Goal: Find specific fact: Find specific fact

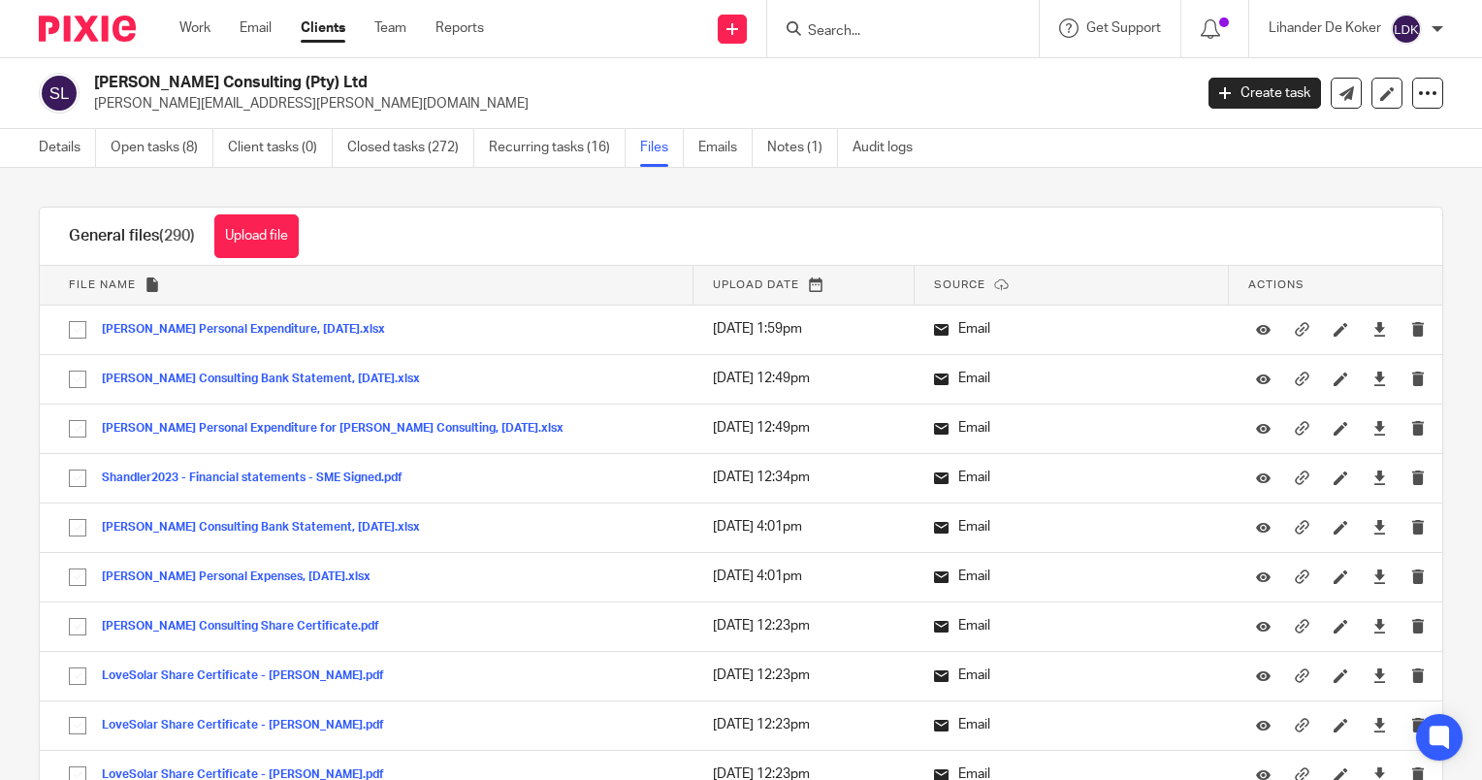
click at [135, 120] on div "[PERSON_NAME] Consulting (Pty) Ltd [PERSON_NAME][EMAIL_ADDRESS][PERSON_NAME][DO…" at bounding box center [741, 93] width 1482 height 71
click at [135, 120] on div "Shandler Consulting (Pty) Ltd david.shandler@planet.capital Create task Export …" at bounding box center [741, 93] width 1482 height 71
click at [167, 125] on div "Shandler Consulting (Pty) Ltd david.shandler@planet.capital Create task Export …" at bounding box center [741, 93] width 1482 height 71
click at [186, 83] on h2 "[PERSON_NAME] Consulting (Pty) Ltd" at bounding box center [528, 83] width 868 height 20
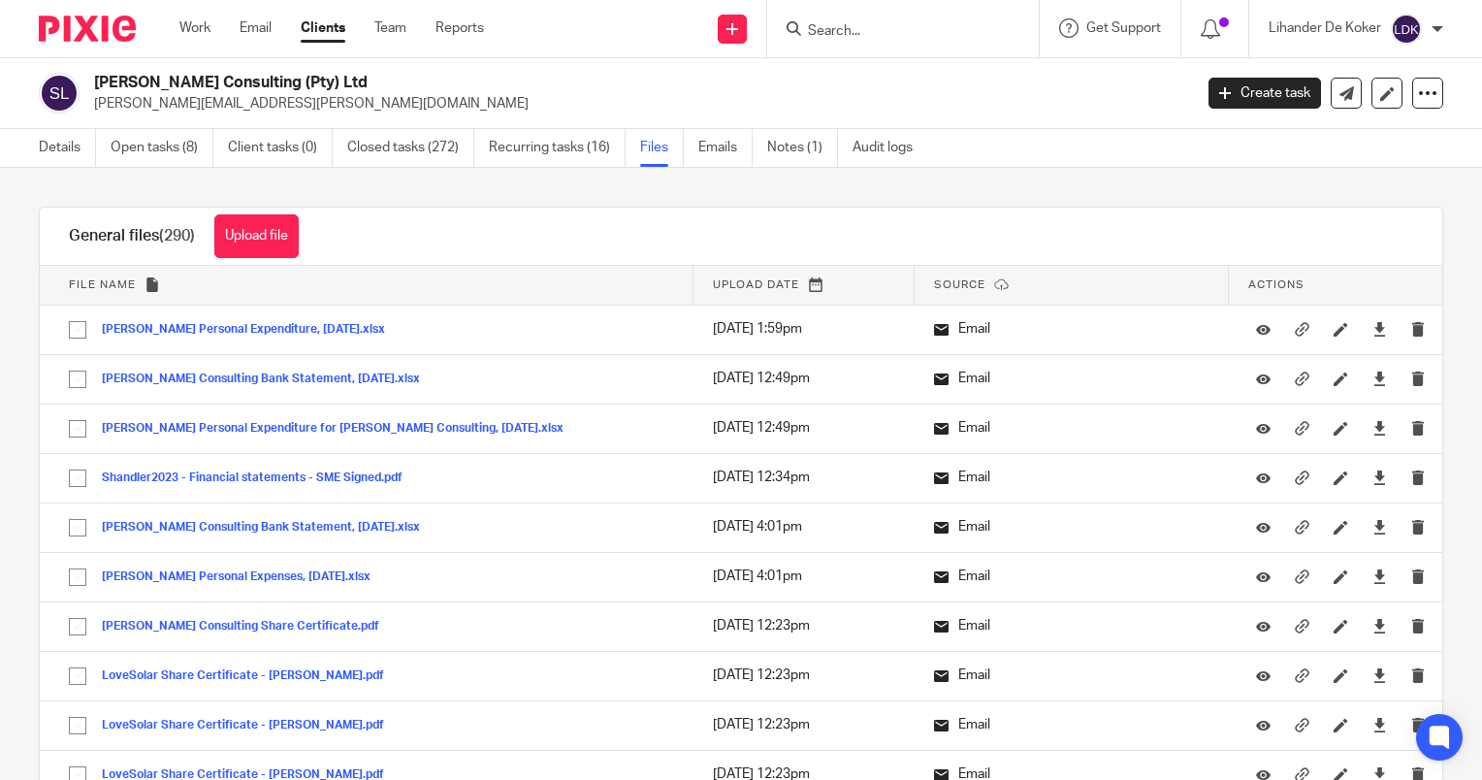
click at [186, 83] on h2 "[PERSON_NAME] Consulting (Pty) Ltd" at bounding box center [528, 83] width 868 height 20
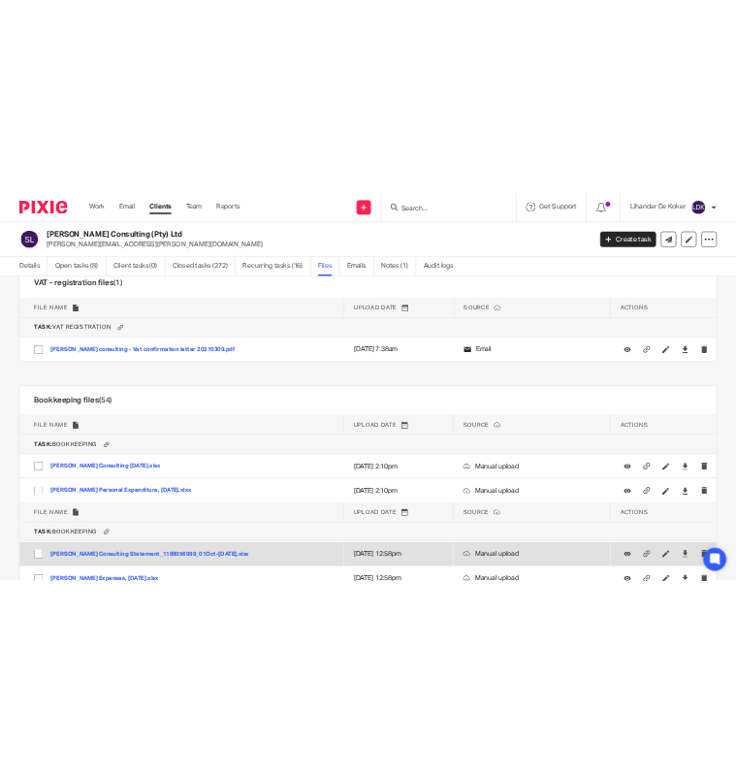
scroll to position [35391, 0]
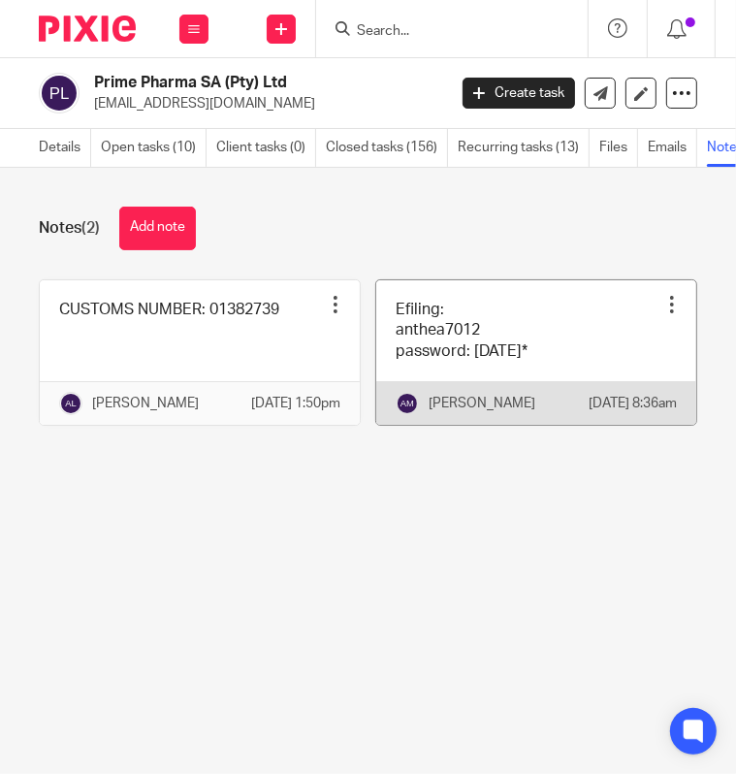
click at [433, 356] on link at bounding box center [536, 352] width 320 height 145
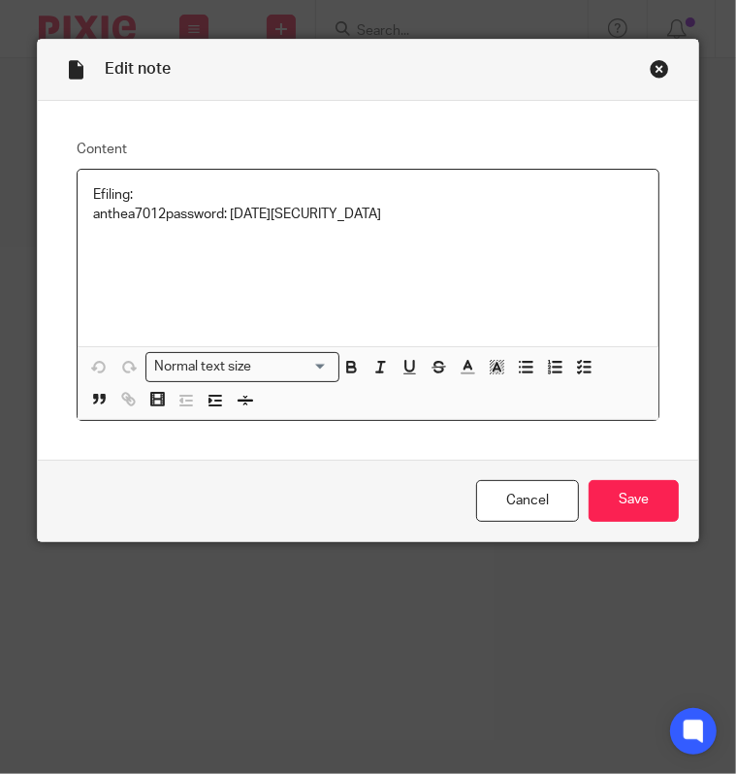
click at [145, 209] on p "Efiling: anthea7012 password: [DATE][SECURITY_DATA]" at bounding box center [368, 205] width 550 height 40
click at [145, 209] on p "Efiling: anthea7012 password: November2011*" at bounding box center [368, 205] width 550 height 40
copy p "anthea7012"
click at [301, 224] on div "Efiling: anthea7012 password: November2011*" at bounding box center [368, 258] width 581 height 177
drag, startPoint x: 334, startPoint y: 220, endPoint x: 230, endPoint y: 227, distance: 104.0
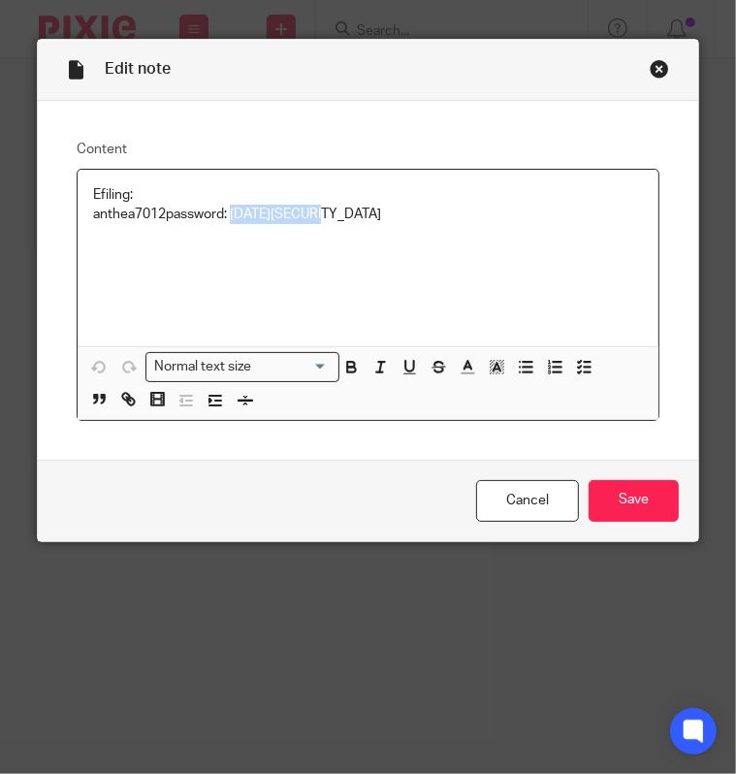
click at [230, 227] on div "Efiling: anthea7012 password: November2011*" at bounding box center [368, 258] width 581 height 177
copy p "November2011*"
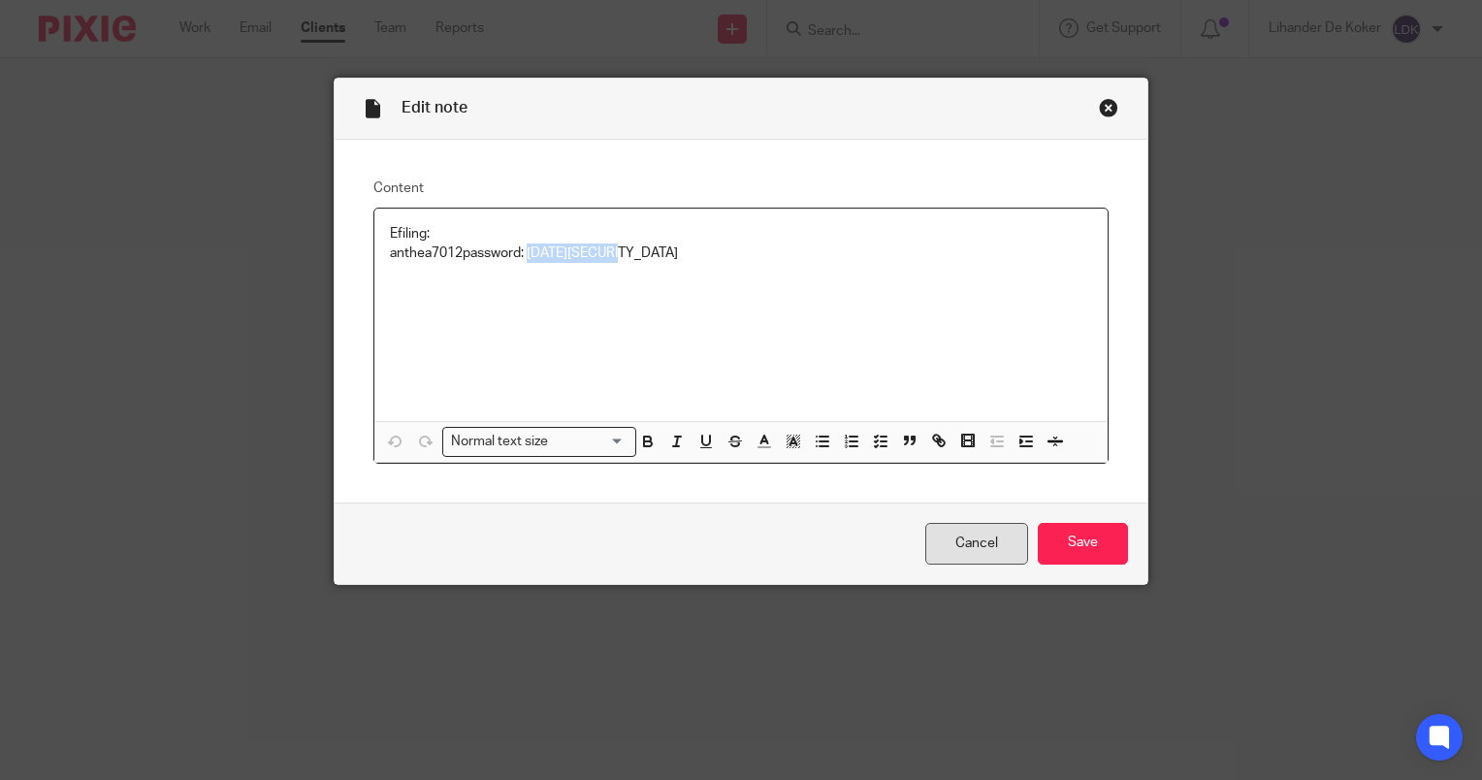
click at [735, 534] on link "Cancel" at bounding box center [977, 544] width 103 height 42
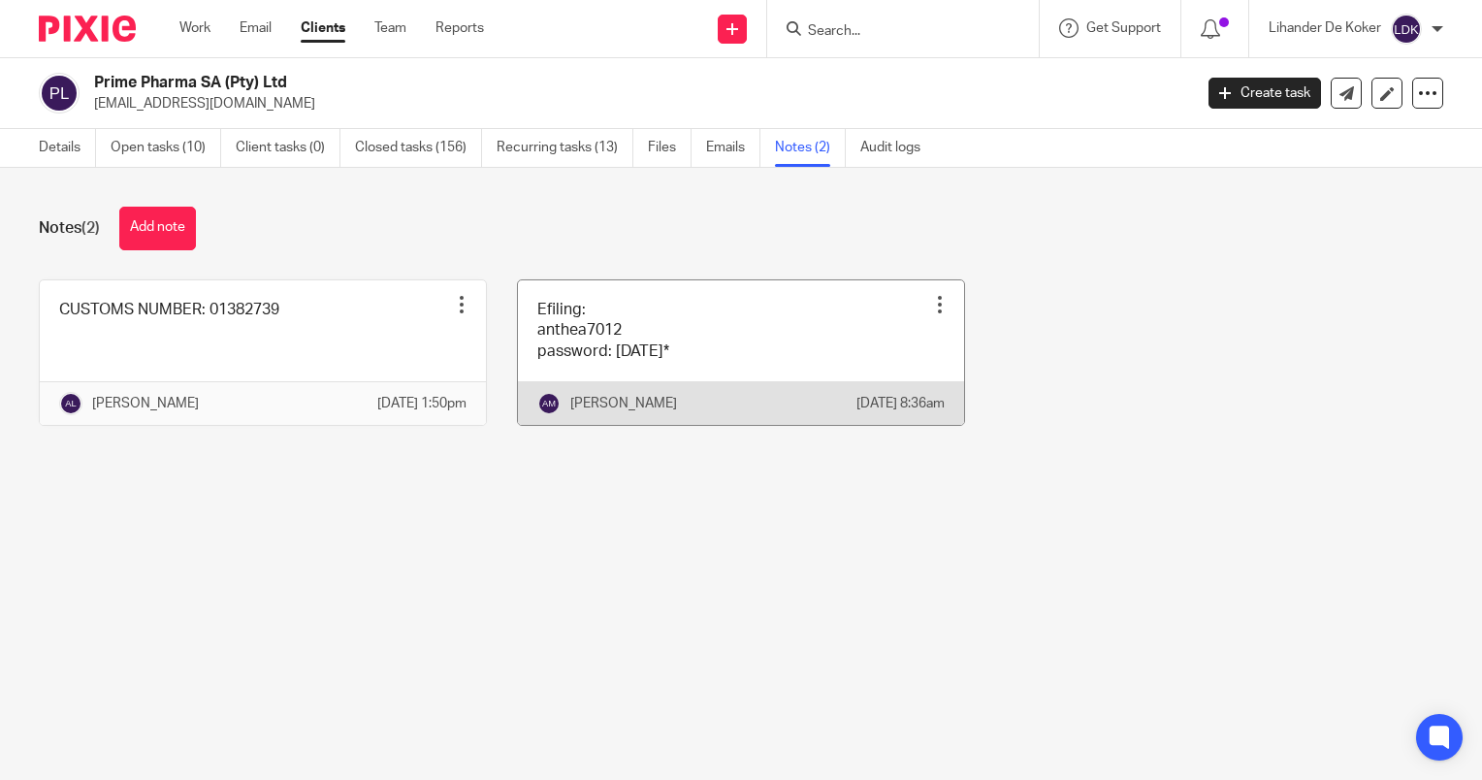
click at [930, 297] on div at bounding box center [939, 304] width 19 height 19
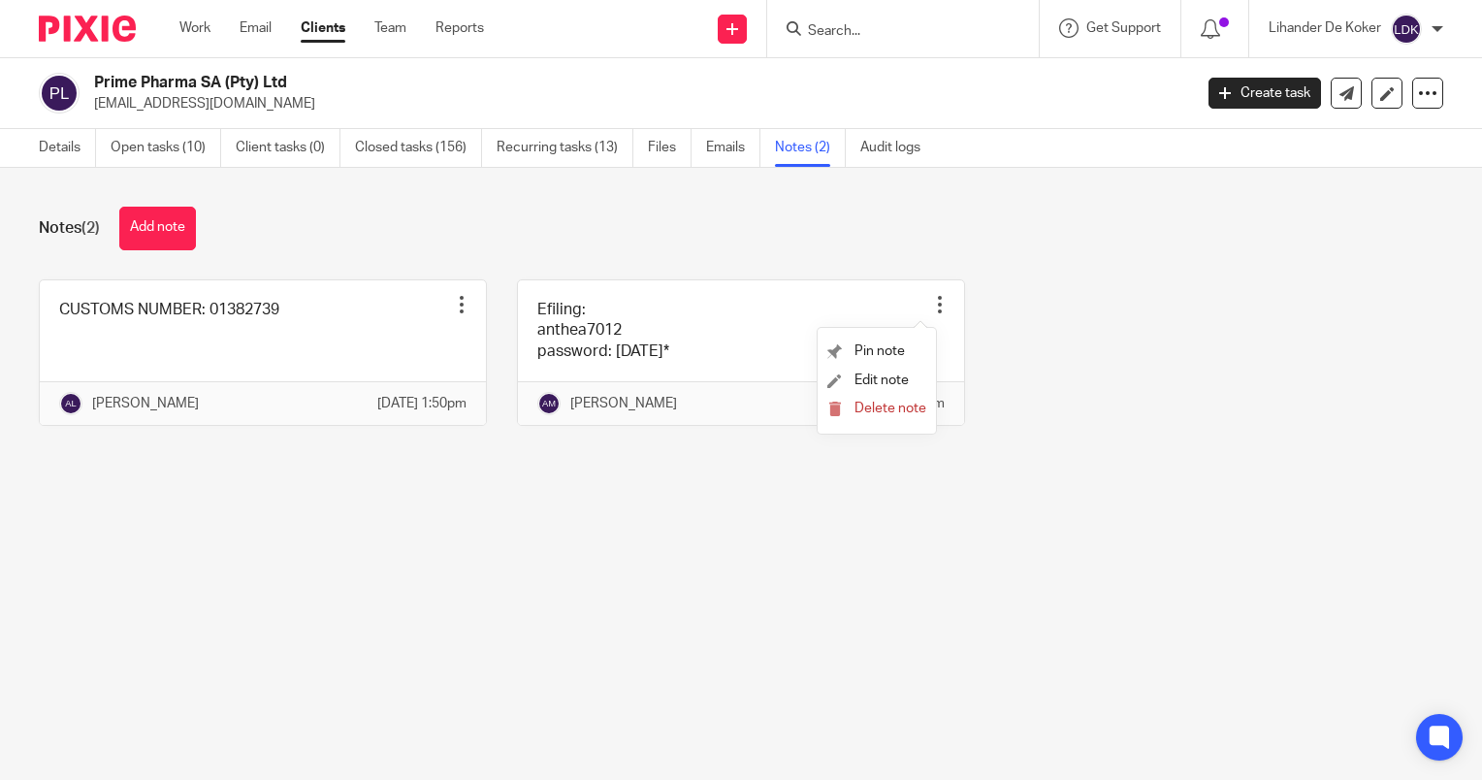
click at [1115, 405] on div "CUSTOMS NUMBER: 01382739 Pin note Edit note Delete note Angelique Lotters 27 Ma…" at bounding box center [726, 367] width 1435 height 176
click at [196, 33] on link "Work" at bounding box center [194, 27] width 31 height 19
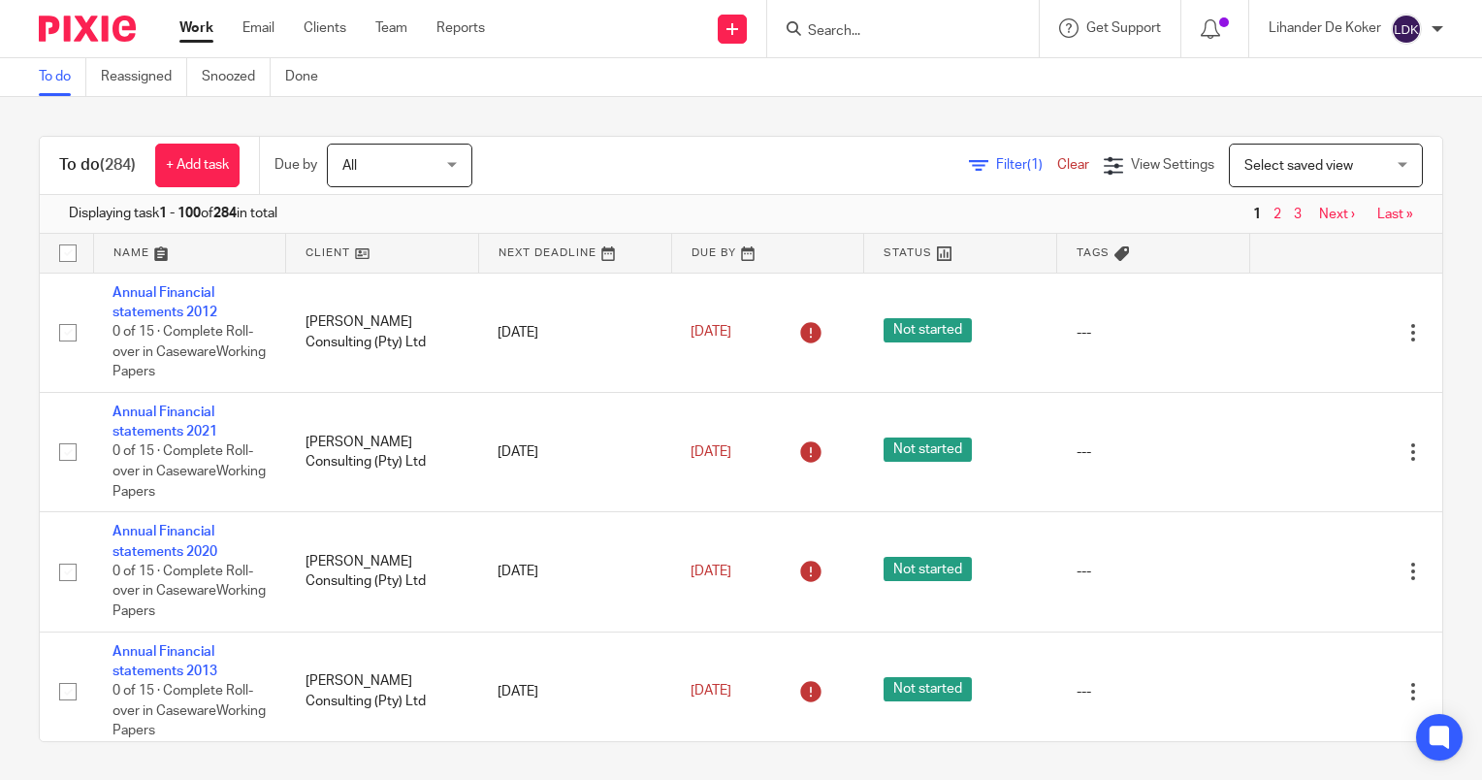
click at [969, 171] on icon at bounding box center [978, 165] width 19 height 19
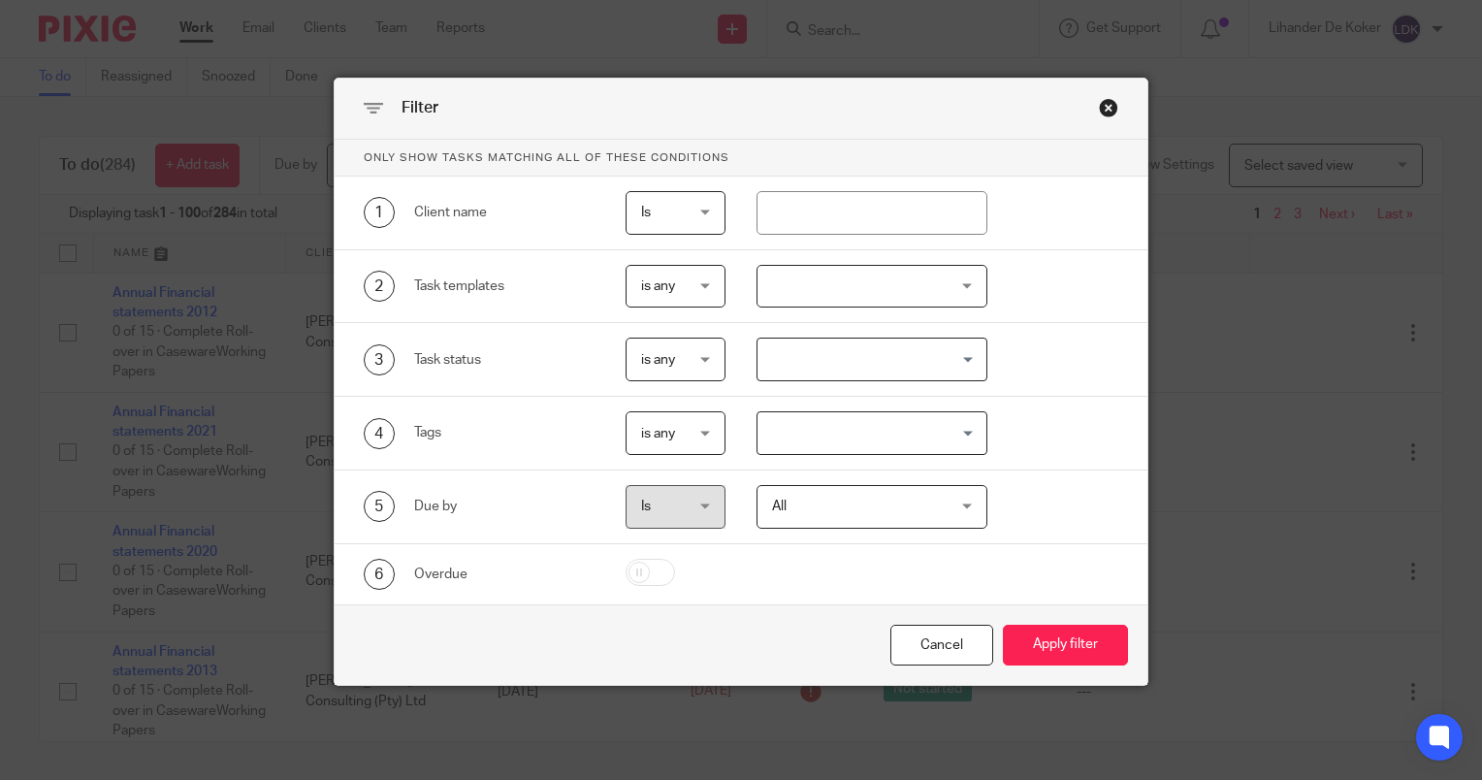
click at [1105, 105] on div "Close this dialog window" at bounding box center [1108, 107] width 19 height 19
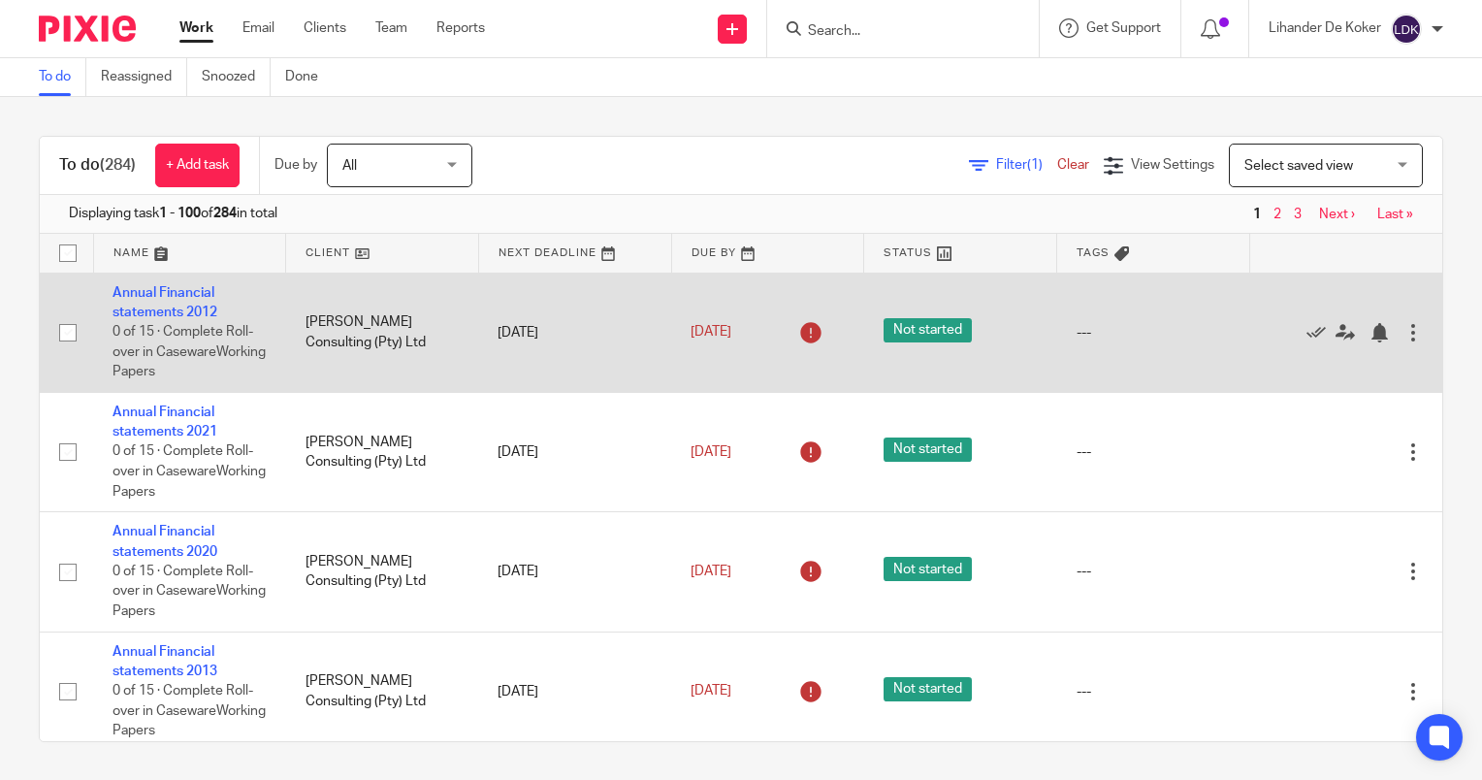
drag, startPoint x: 917, startPoint y: 696, endPoint x: 593, endPoint y: 272, distance: 533.6
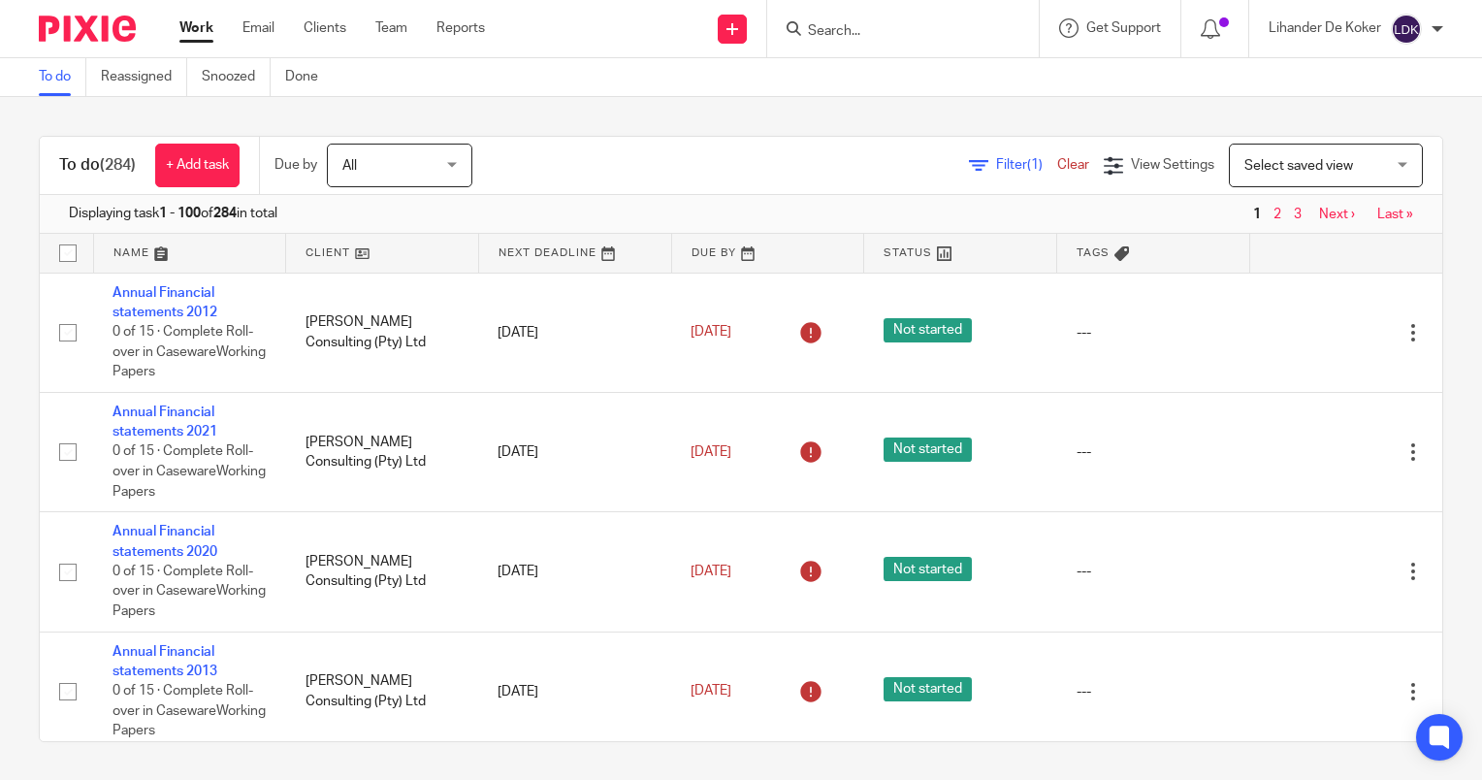
click at [524, 154] on div "Filter (1) Clear View Settings View Settings (1) Filters Clear Save Manage save…" at bounding box center [974, 166] width 936 height 44
drag, startPoint x: 666, startPoint y: 95, endPoint x: 905, endPoint y: 166, distance: 249.9
click at [905, 166] on main "To do Reassigned Snoozed Done To do (284) + Add task Due by All All [DATE] [DAT…" at bounding box center [741, 390] width 1482 height 780
click at [724, 123] on div "To do (284) + Add task Due by All All [DATE] [DATE] This week Next week This mo…" at bounding box center [741, 438] width 1482 height 683
click at [691, 186] on div "To do (284) + Add task Due by All All [DATE] [DATE] This week Next week This mo…" at bounding box center [741, 166] width 1403 height 58
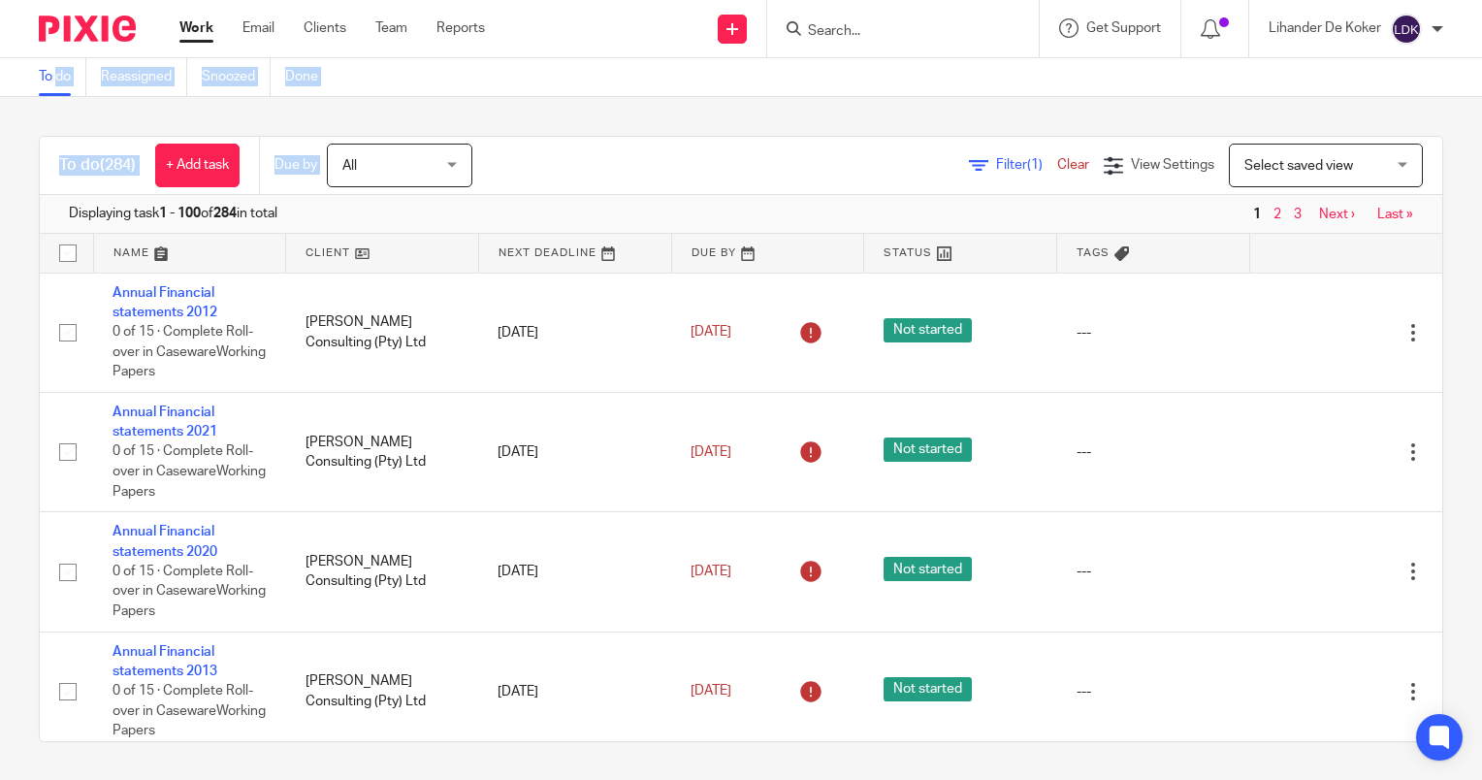
drag, startPoint x: -4, startPoint y: 30, endPoint x: -4, endPoint y: 4, distance: 26.2
click at [0, 4] on html "Work Email Clients Team Reports Work Email Clients Team Reports Settings Send n…" at bounding box center [741, 390] width 1482 height 780
click at [666, 218] on div "Displaying task 1 - 100 of 284 in total 1 2 3 Next › Last »" at bounding box center [741, 214] width 1403 height 39
drag, startPoint x: 570, startPoint y: 174, endPoint x: -4, endPoint y: -35, distance: 611.0
click at [0, 0] on html "Work Email Clients Team Reports Work Email Clients Team Reports Settings Send n…" at bounding box center [741, 390] width 1482 height 780
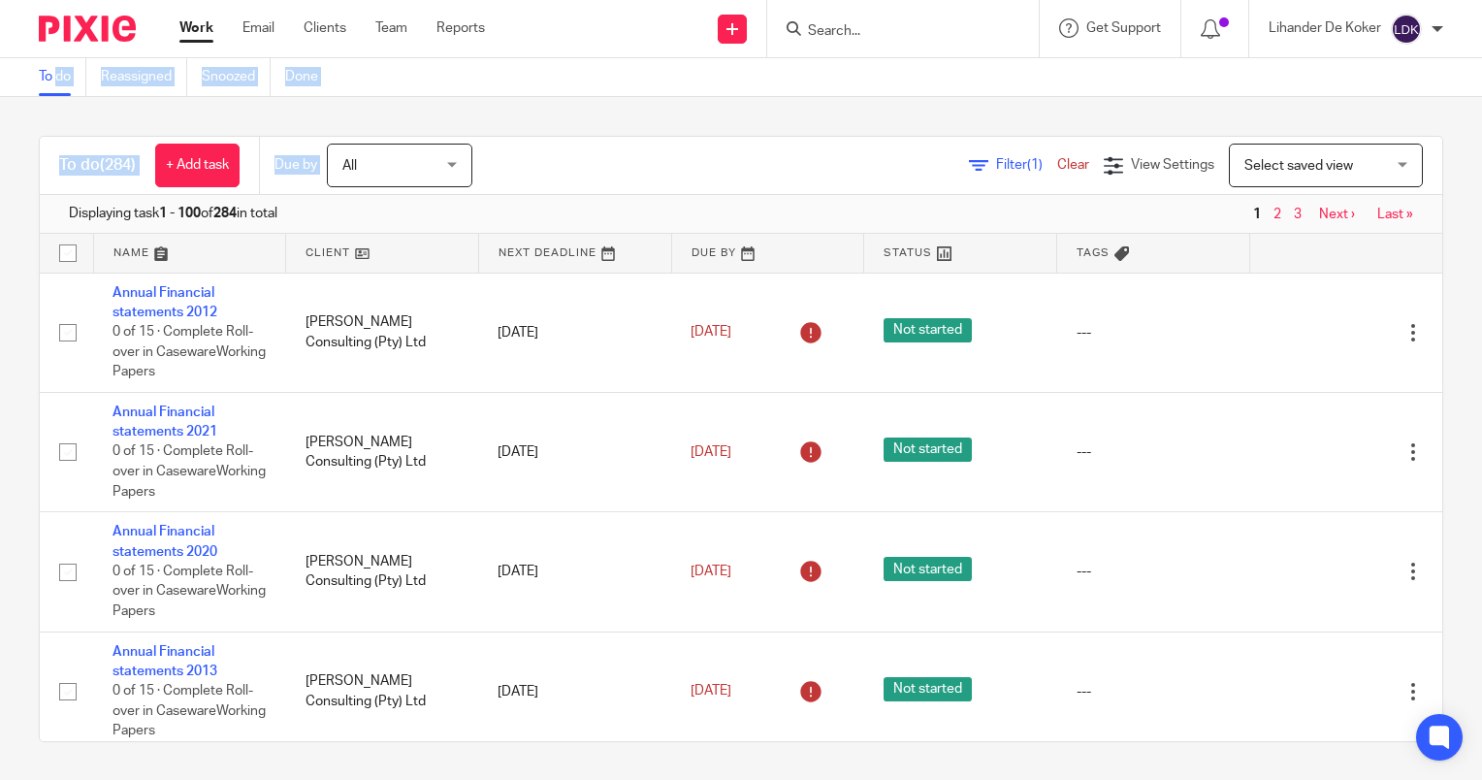
click at [873, 187] on div "To do (284) + Add task Due by All All [DATE] [DATE] This week Next week This mo…" at bounding box center [741, 166] width 1403 height 58
drag, startPoint x: 625, startPoint y: 179, endPoint x: -4, endPoint y: -6, distance: 655.1
click at [0, 0] on html "Work Email Clients Team Reports Work Email Clients Team Reports Settings Send n…" at bounding box center [741, 390] width 1482 height 780
click at [600, 188] on div "To do (284) + Add task Due by All All [DATE] [DATE] This week Next week This mo…" at bounding box center [741, 166] width 1403 height 58
drag, startPoint x: 144, startPoint y: 138, endPoint x: 0, endPoint y: 36, distance: 176.0
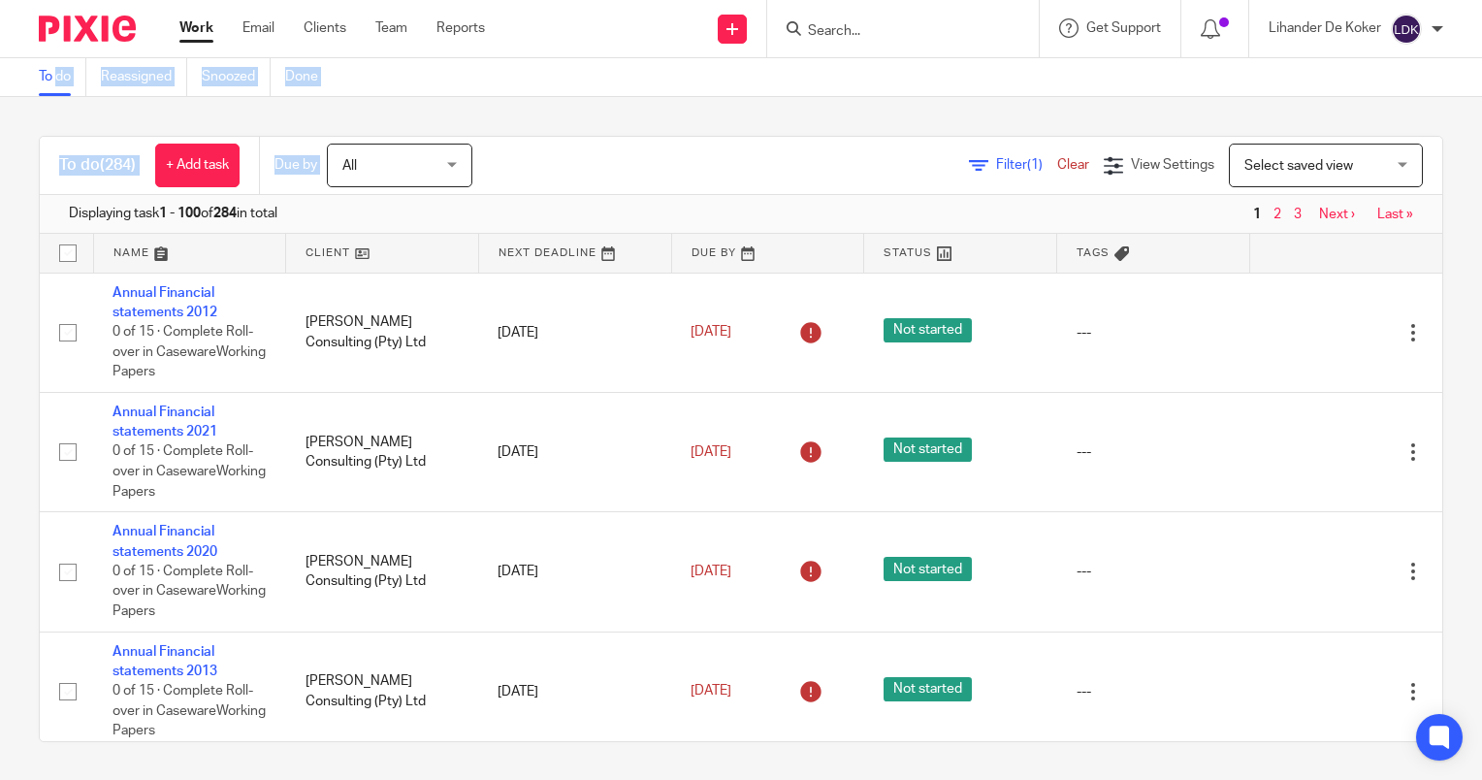
click at [0, 36] on html "Work Email Clients Team Reports Work Email Clients Team Reports Settings Send n…" at bounding box center [741, 390] width 1482 height 780
click at [554, 177] on div "Filter (1) Clear View Settings View Settings (1) Filters Clear Save Manage save…" at bounding box center [974, 166] width 936 height 44
drag, startPoint x: 602, startPoint y: 159, endPoint x: -4, endPoint y: 121, distance: 606.6
click at [0, 121] on html "Work Email Clients Team Reports Work Email Clients Team Reports Settings Send n…" at bounding box center [741, 390] width 1482 height 780
click at [758, 202] on div "Displaying task 1 - 100 of 284 in total 1 2 3 Next › Last »" at bounding box center [741, 214] width 1403 height 39
